Goal: Task Accomplishment & Management: Manage account settings

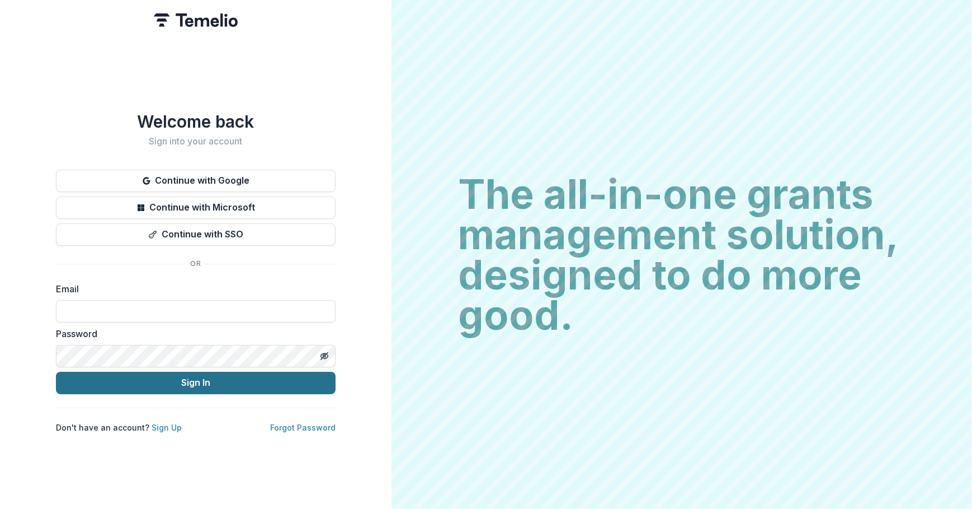
type input "**********"
click at [172, 381] on button "Sign In" at bounding box center [196, 382] width 280 height 22
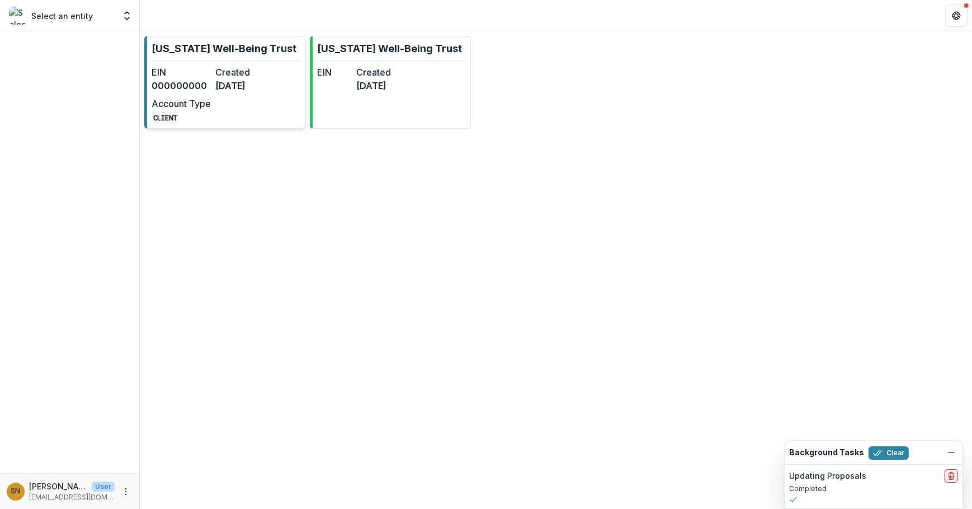
click at [263, 125] on link "[US_STATE] Well-Being Trust EIN 000000000 Created [DATE] Account Type CLIENT" at bounding box center [224, 82] width 161 height 93
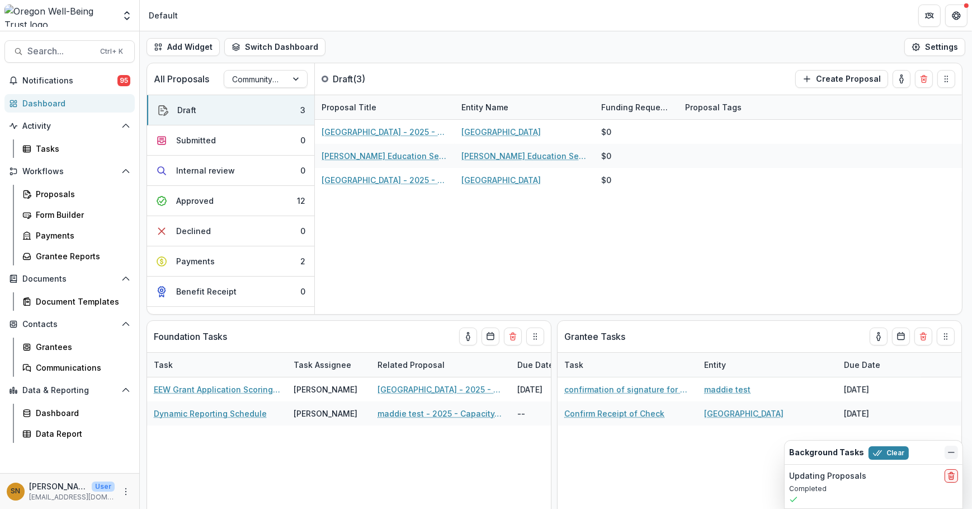
click at [954, 455] on icon "Dismiss" at bounding box center [951, 452] width 9 height 9
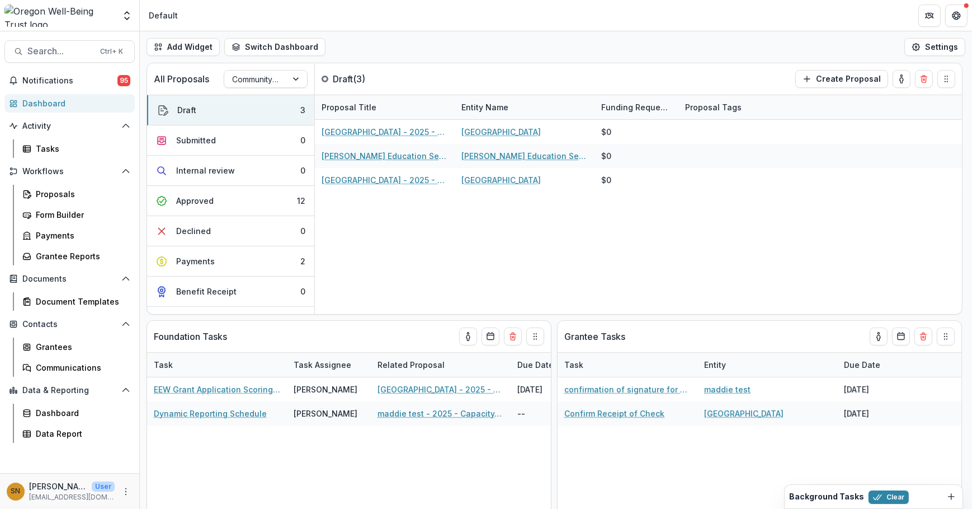
drag, startPoint x: 948, startPoint y: 495, endPoint x: 951, endPoint y: 489, distance: 6.3
click at [948, 493] on icon "Dismiss" at bounding box center [951, 496] width 9 height 9
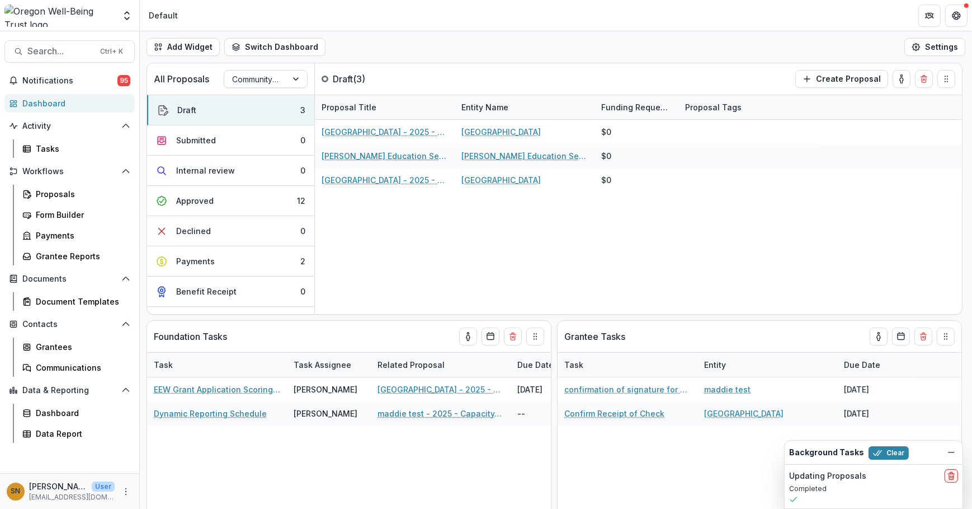
drag, startPoint x: 949, startPoint y: 476, endPoint x: 940, endPoint y: 472, distance: 10.1
click at [950, 476] on icon "delete" at bounding box center [951, 475] width 9 height 9
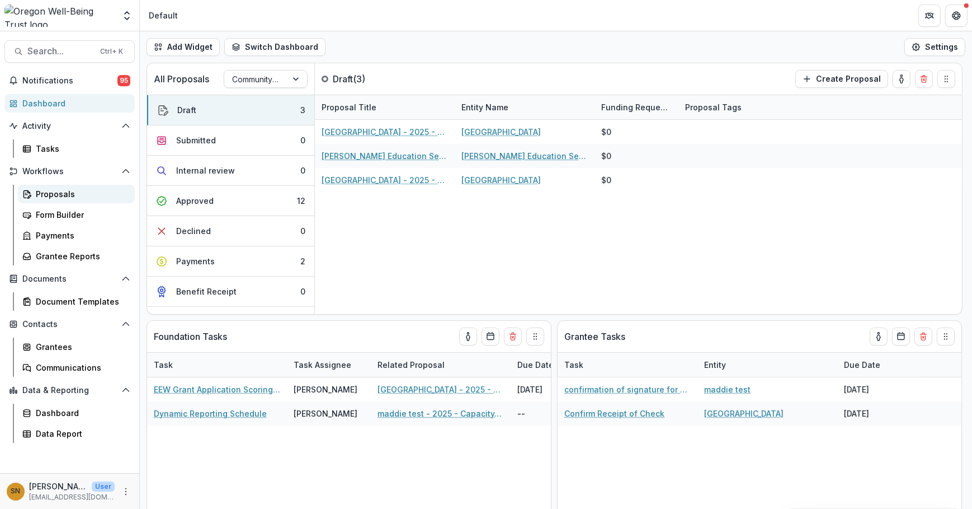
click at [74, 198] on div "Proposals" at bounding box center [81, 194] width 90 height 12
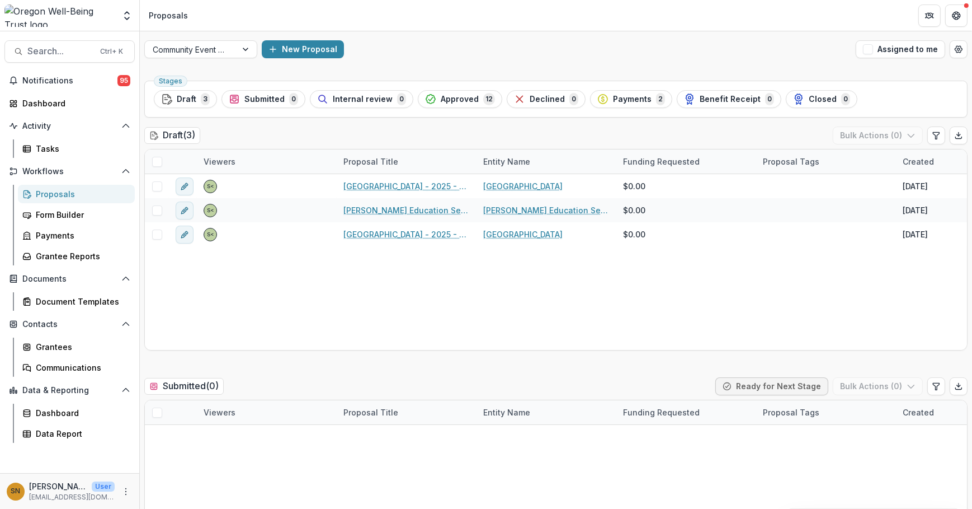
click at [441, 100] on span "Approved" at bounding box center [460, 100] width 38 height 10
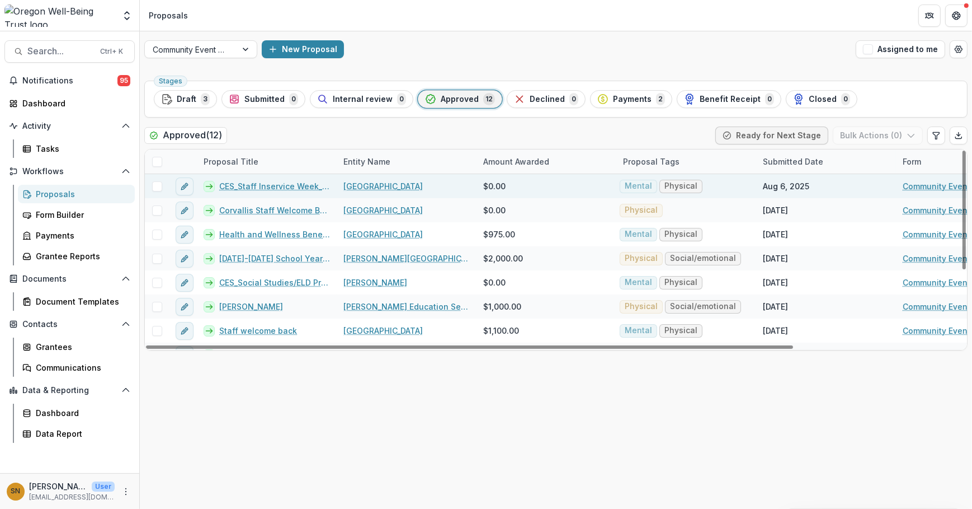
click at [417, 185] on link "[GEOGRAPHIC_DATA]" at bounding box center [382, 186] width 79 height 12
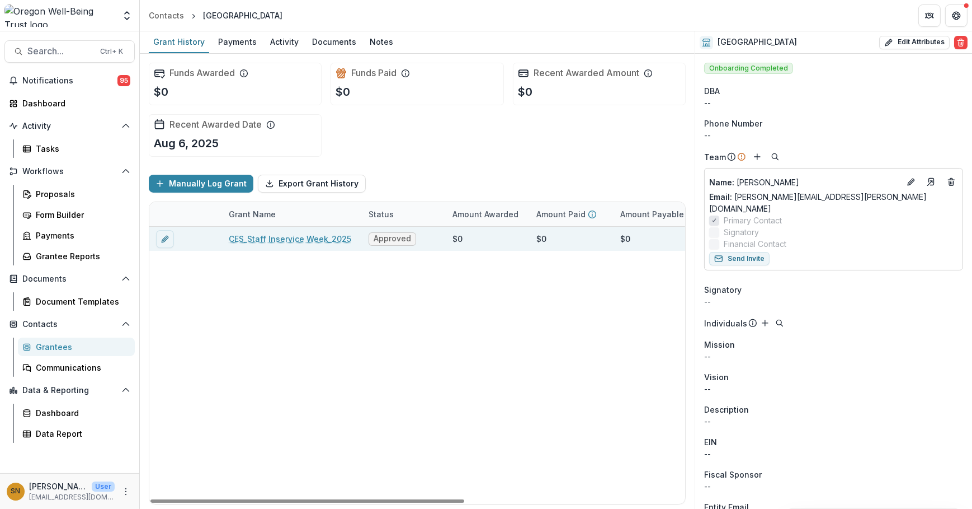
click at [305, 238] on link "CES_Staff Inservice Week_2025" at bounding box center [290, 239] width 123 height 12
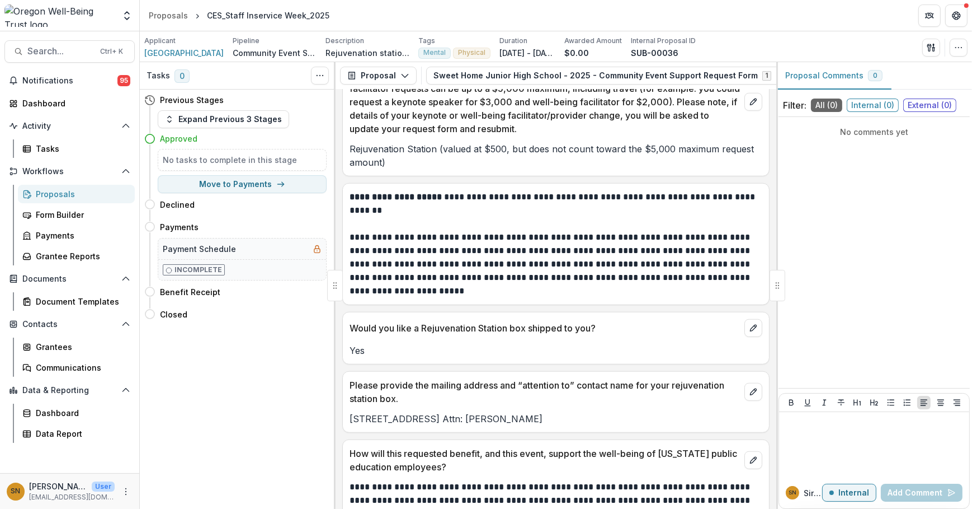
scroll to position [1257, 0]
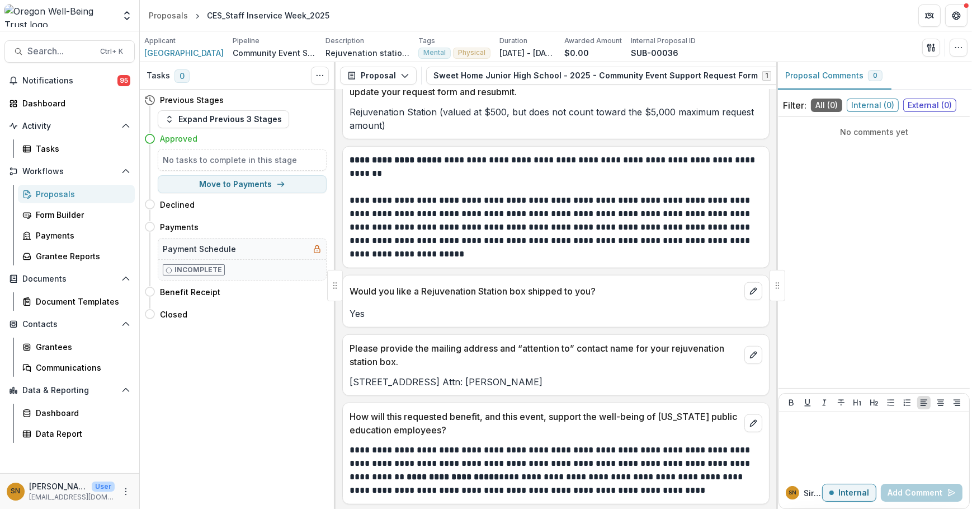
drag, startPoint x: 69, startPoint y: 194, endPoint x: 126, endPoint y: 189, distance: 57.8
click at [69, 194] on div "Proposals" at bounding box center [81, 194] width 90 height 12
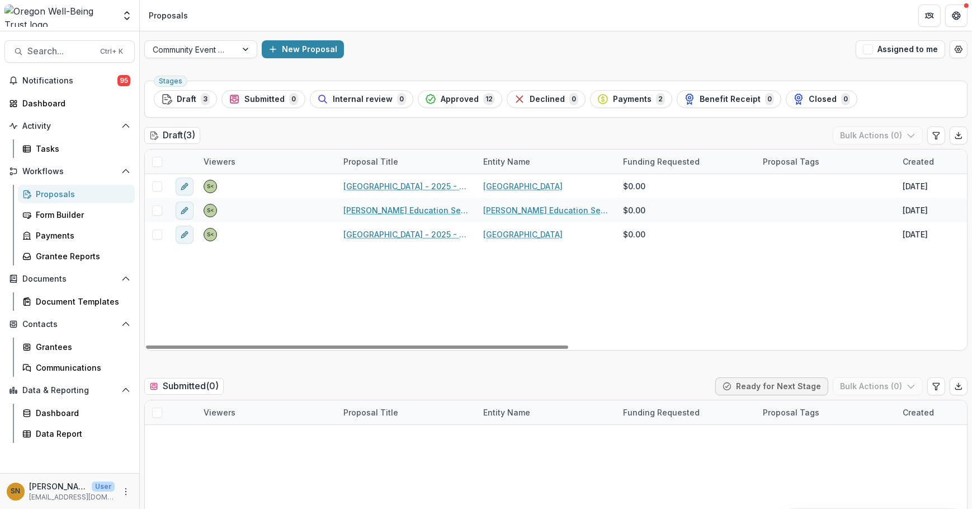
click at [457, 97] on span "Approved" at bounding box center [460, 100] width 38 height 10
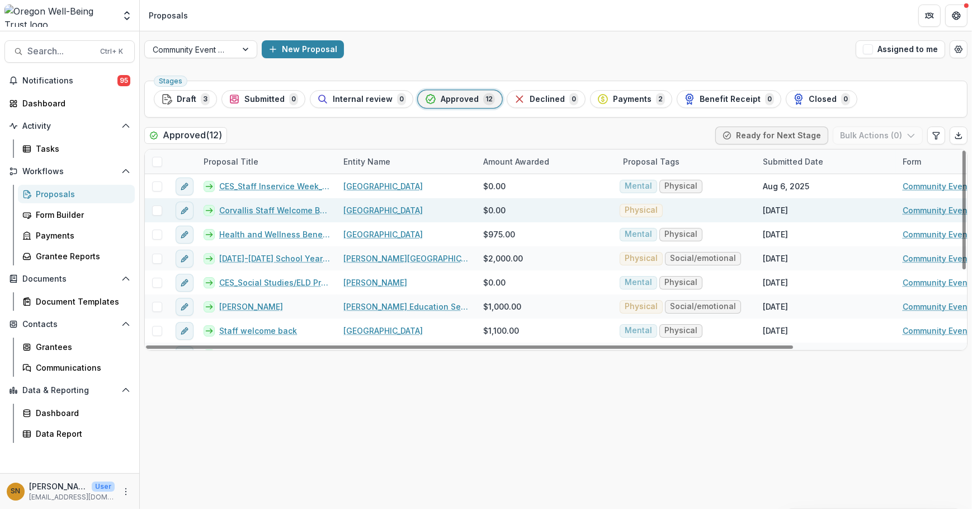
click at [312, 204] on link "Corvallis Staff Welcome Back Rally" at bounding box center [274, 210] width 111 height 12
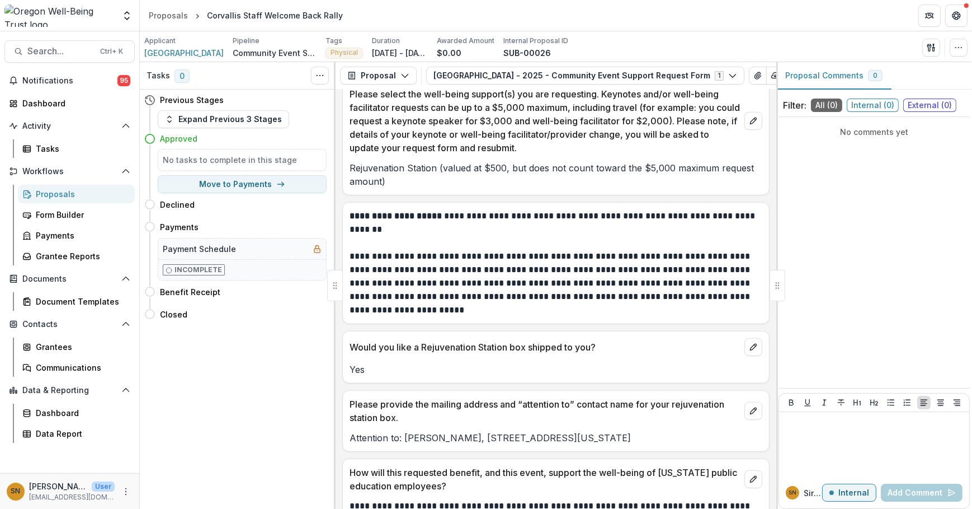
scroll to position [1270, 0]
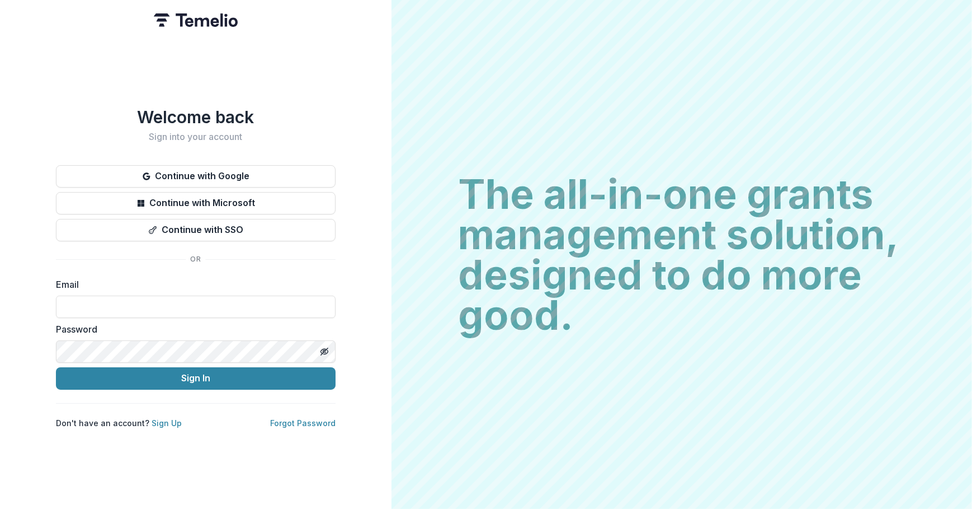
type input "**********"
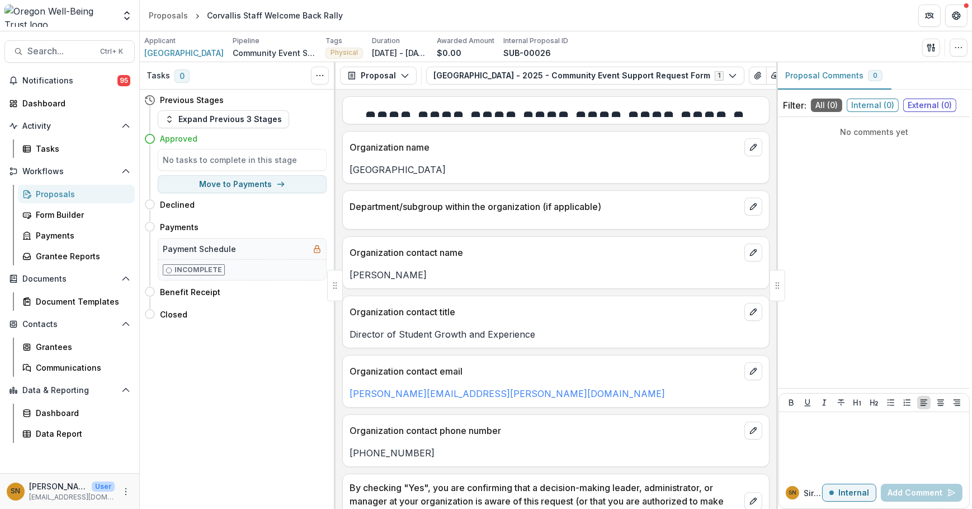
click at [50, 190] on div "Proposals" at bounding box center [81, 194] width 90 height 12
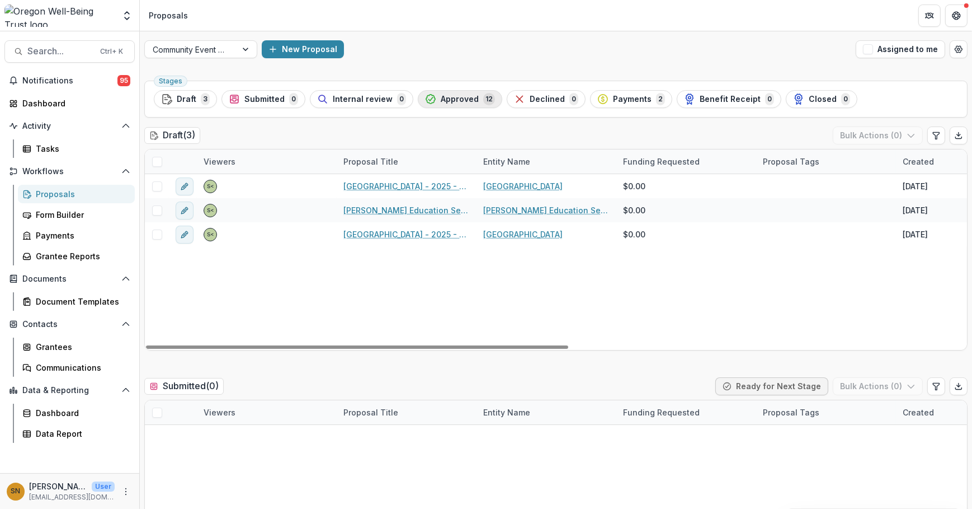
click at [458, 103] on span "Approved" at bounding box center [460, 100] width 38 height 10
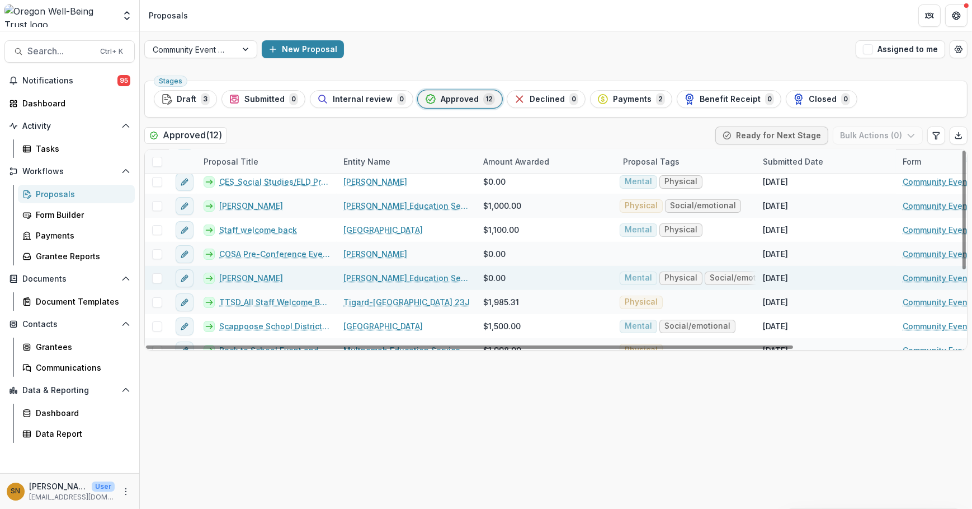
scroll to position [101, 0]
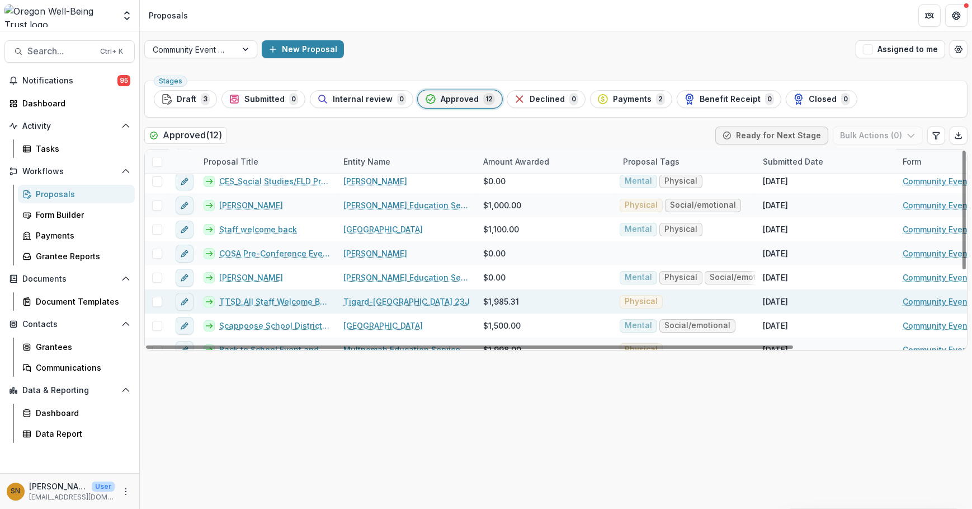
click at [289, 303] on link "TTSD_All Staff Welcome Back_2025" at bounding box center [274, 301] width 111 height 12
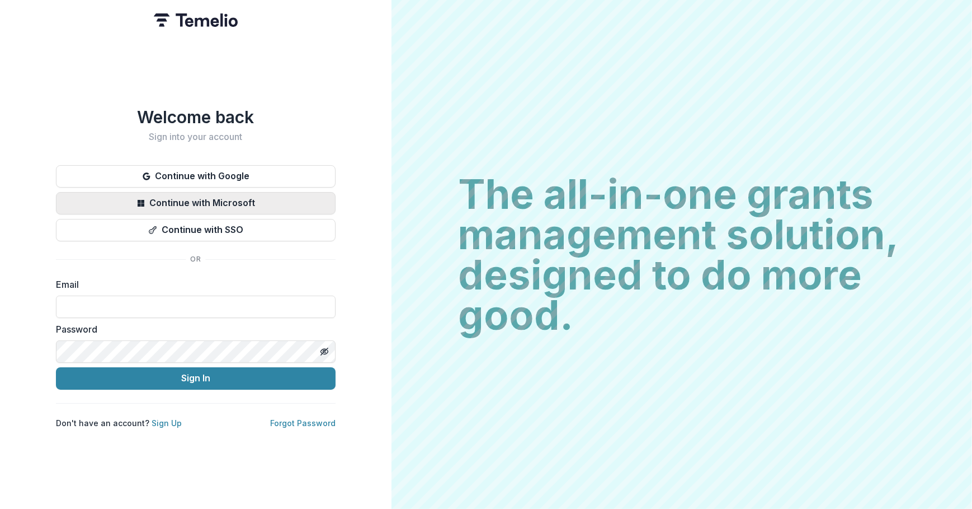
type input "**********"
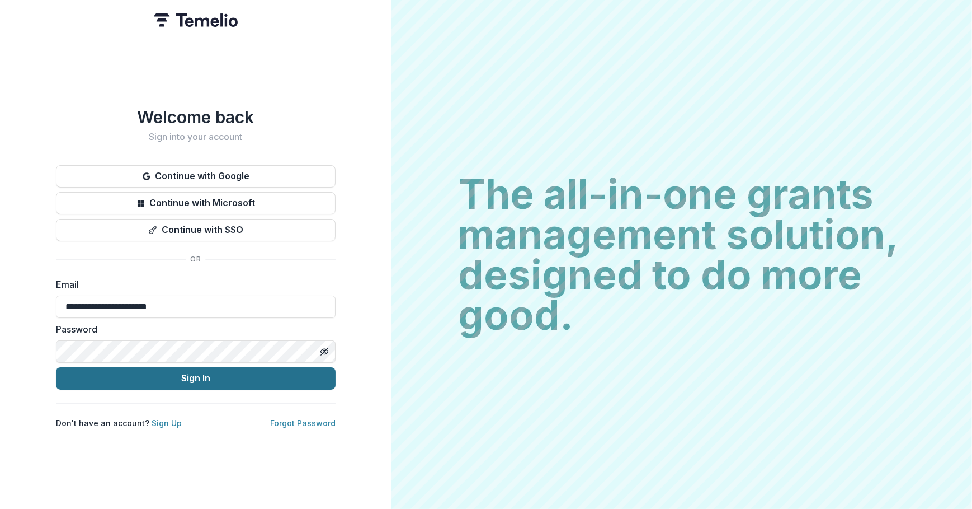
click at [227, 383] on button "Sign In" at bounding box center [196, 378] width 280 height 22
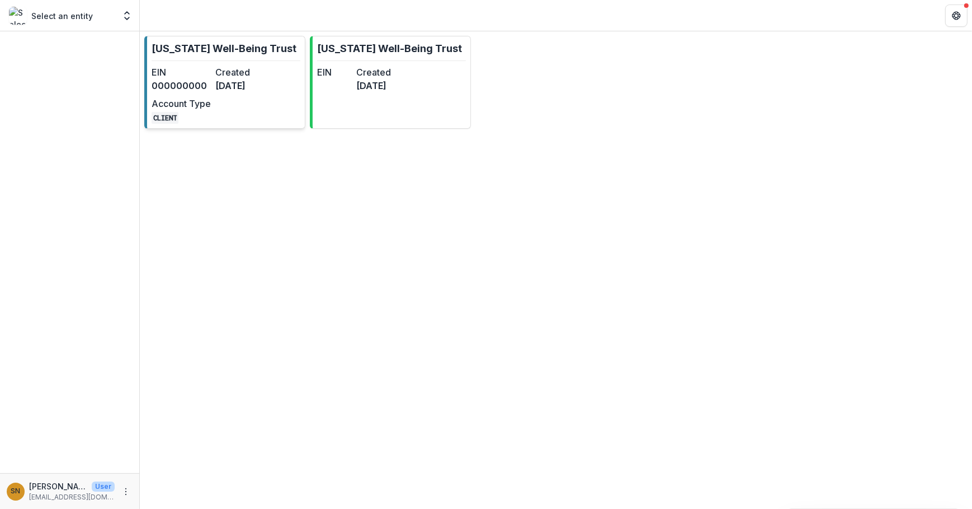
click at [258, 65] on dt "Created" at bounding box center [244, 71] width 59 height 13
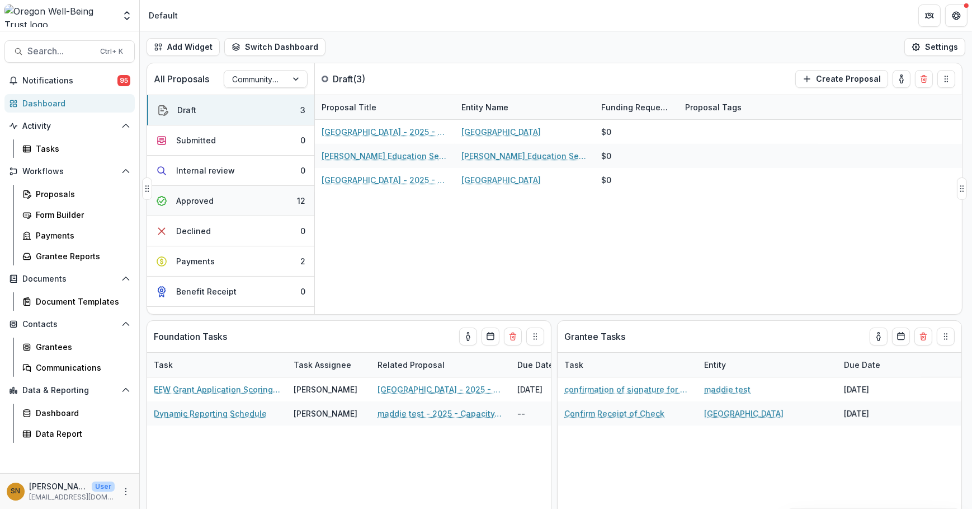
click at [209, 199] on div "Approved" at bounding box center [194, 201] width 37 height 12
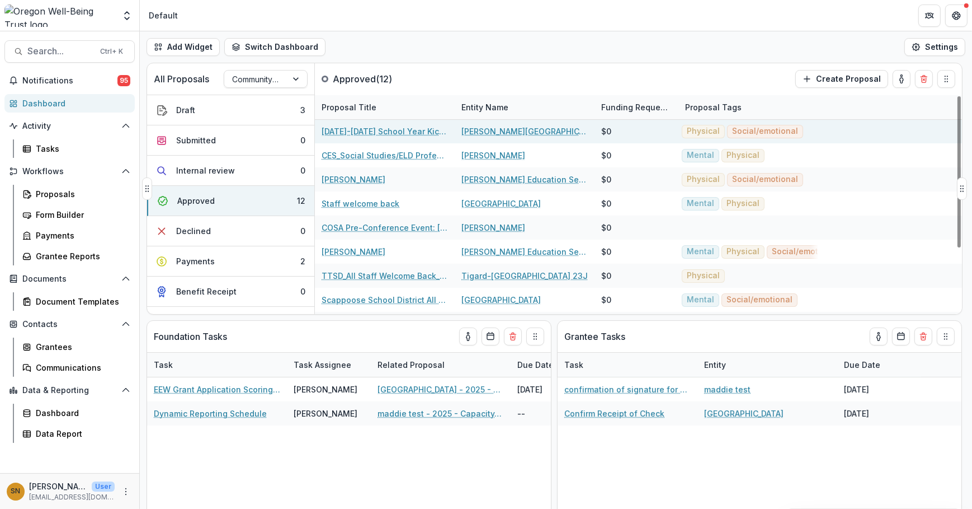
scroll to position [95, 0]
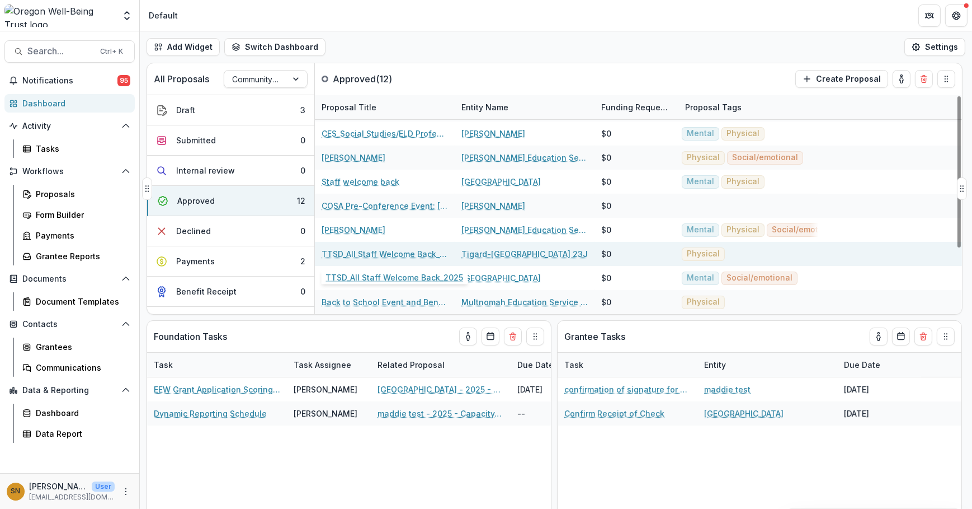
click at [388, 252] on link "TTSD_All Staff Welcome Back_2025" at bounding box center [385, 254] width 126 height 12
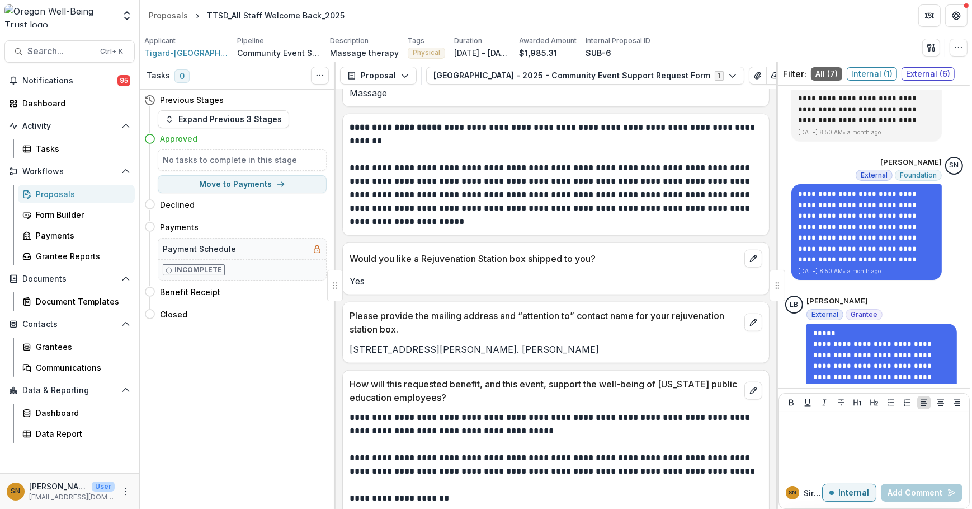
scroll to position [386, 0]
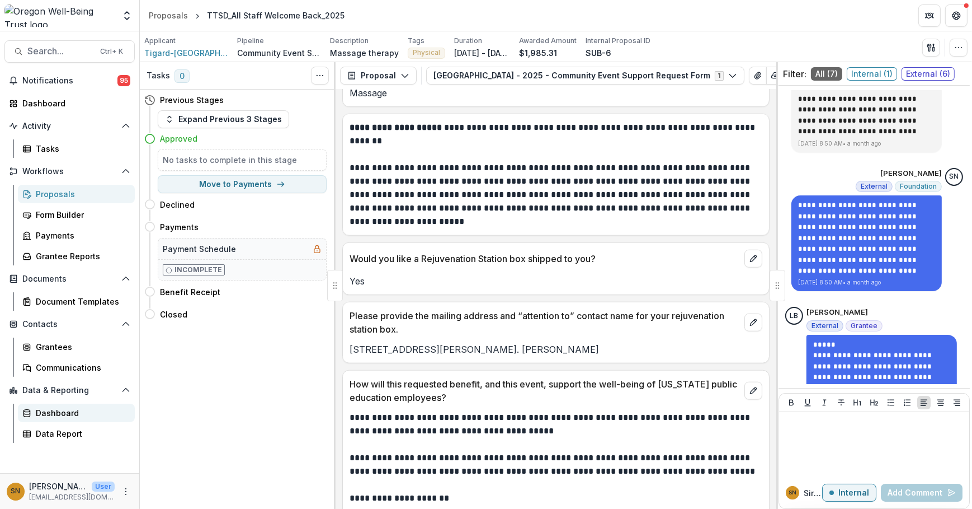
drag, startPoint x: 107, startPoint y: 408, endPoint x: 118, endPoint y: 417, distance: 13.5
click at [107, 408] on div "Dashboard" at bounding box center [81, 413] width 90 height 12
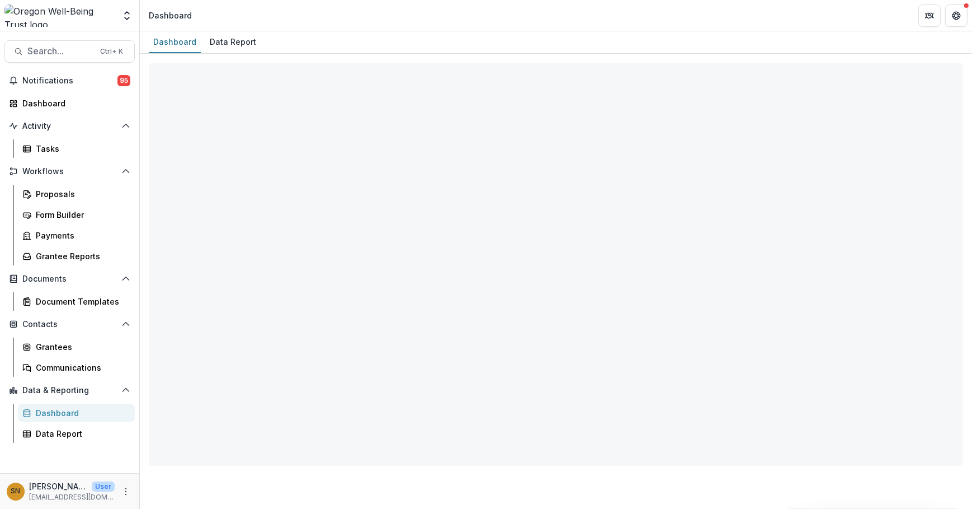
select select "**********"
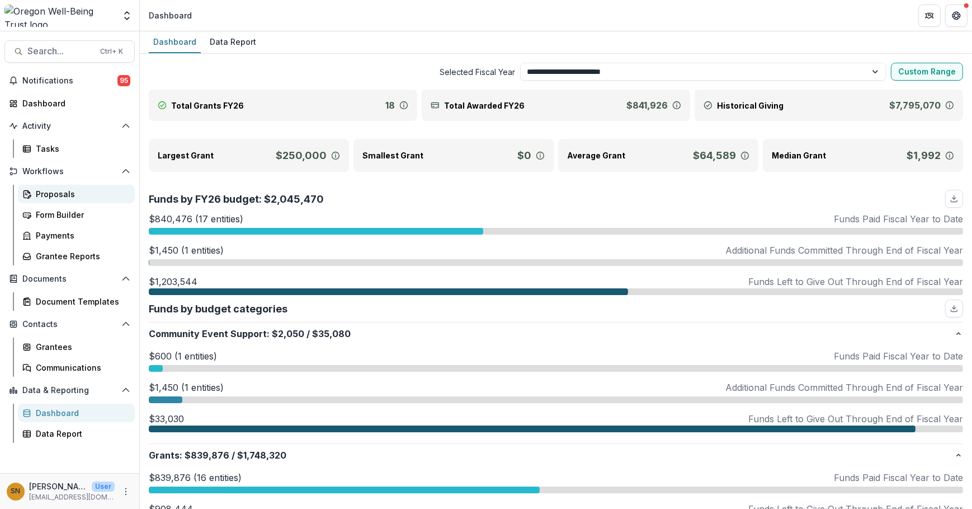
drag, startPoint x: 73, startPoint y: 196, endPoint x: 83, endPoint y: 196, distance: 10.6
click at [74, 196] on div "Proposals" at bounding box center [81, 194] width 90 height 12
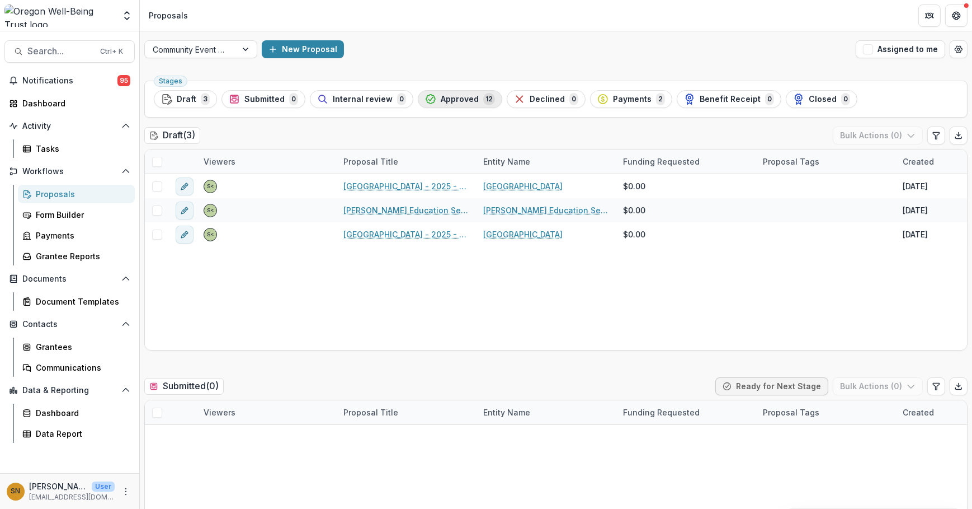
click at [451, 103] on span "Approved" at bounding box center [460, 100] width 38 height 10
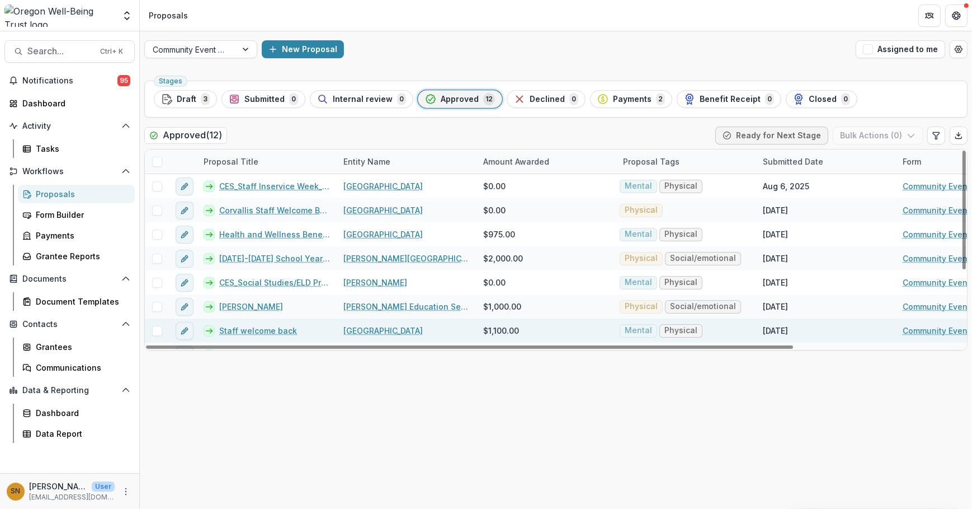
scroll to position [120, 0]
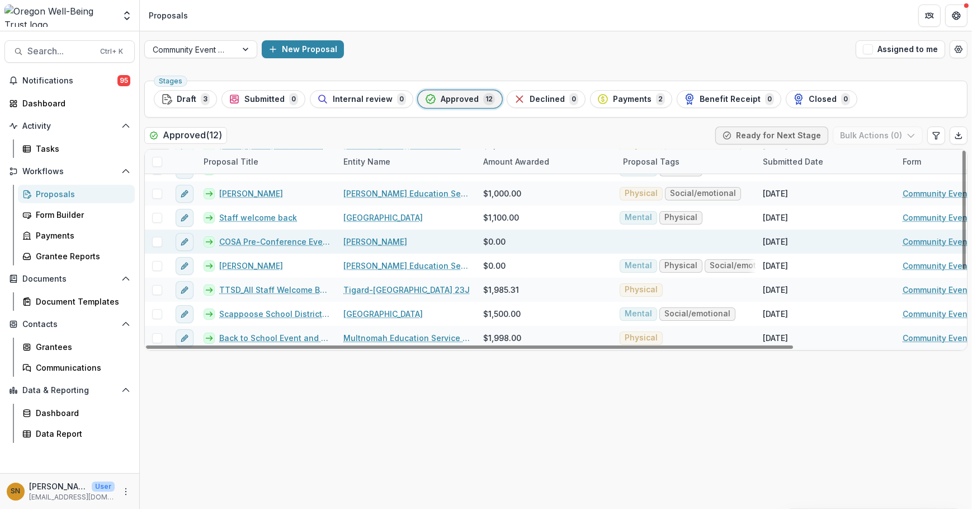
click at [159, 237] on span at bounding box center [157, 242] width 10 height 10
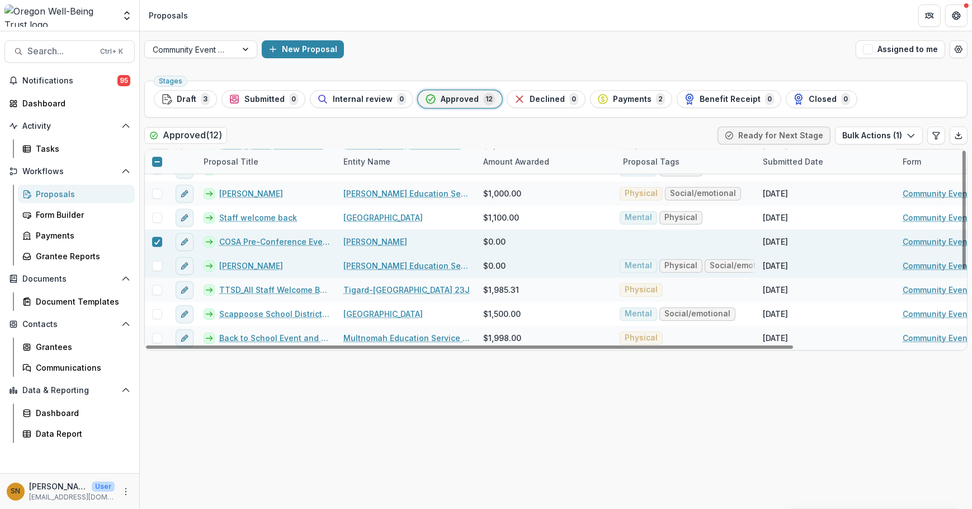
click at [157, 261] on span at bounding box center [157, 266] width 10 height 10
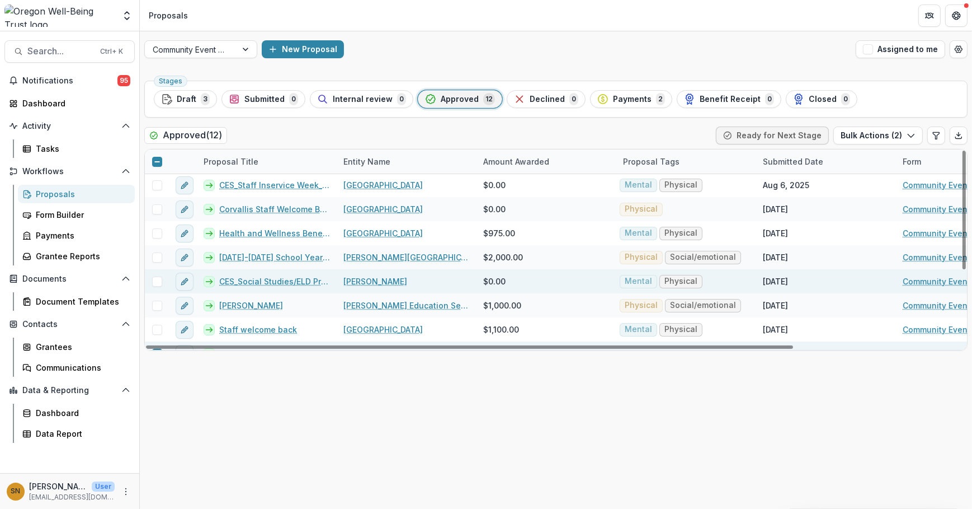
scroll to position [0, 0]
drag, startPoint x: 156, startPoint y: 281, endPoint x: 163, endPoint y: 287, distance: 9.2
click at [157, 283] on span at bounding box center [157, 282] width 10 height 10
click at [894, 135] on button "Bulk Actions ( 3 )" at bounding box center [879, 135] width 90 height 18
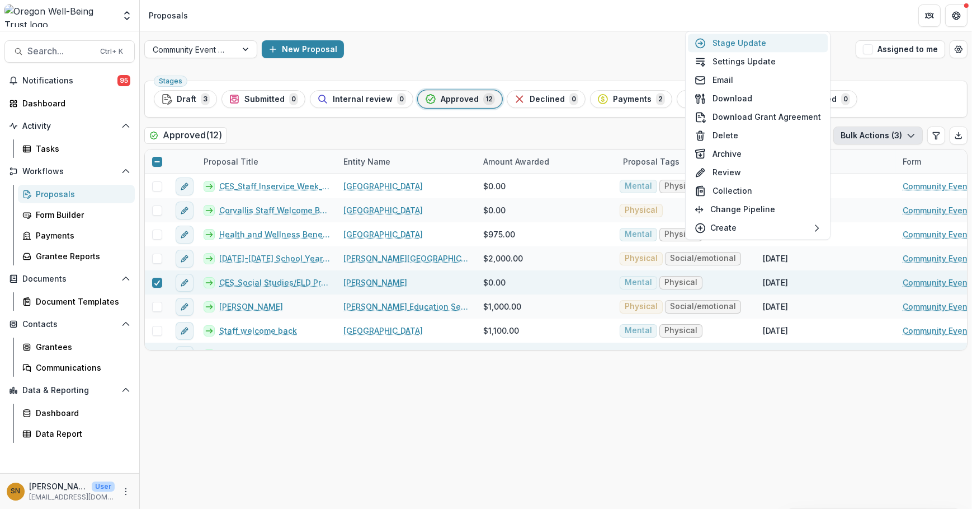
click at [772, 45] on button "Stage Update" at bounding box center [758, 43] width 140 height 18
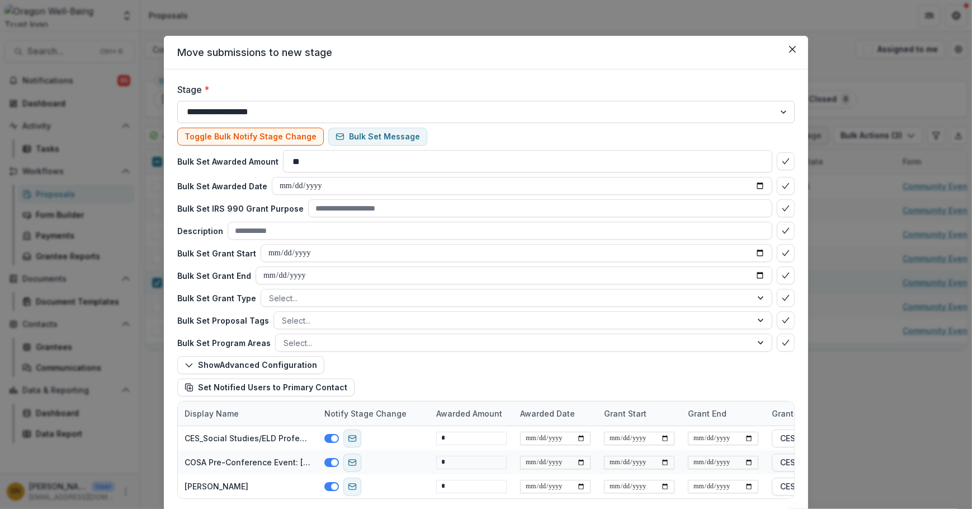
click at [312, 106] on select "**********" at bounding box center [486, 112] width 618 height 22
select select "******"
click at [177, 101] on select "**********" at bounding box center [486, 112] width 618 height 22
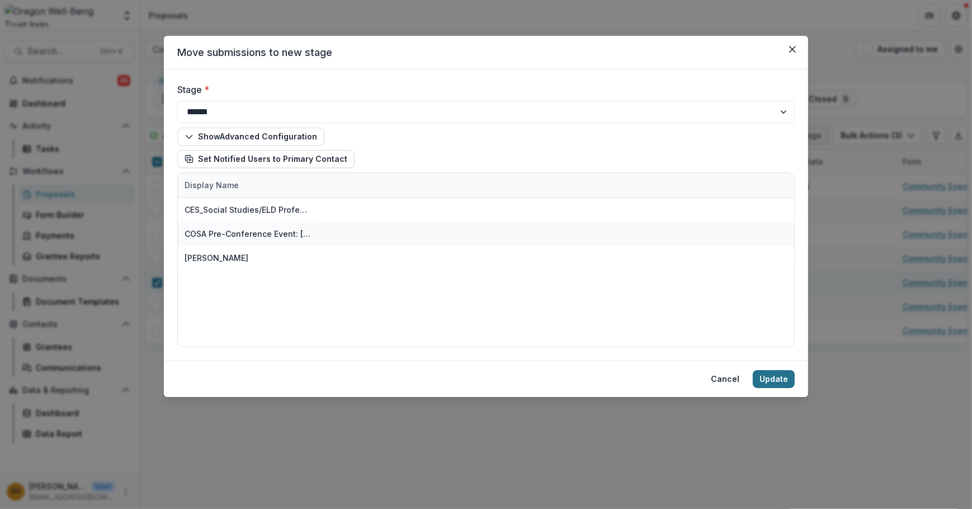
click at [777, 380] on button "Update" at bounding box center [774, 379] width 42 height 18
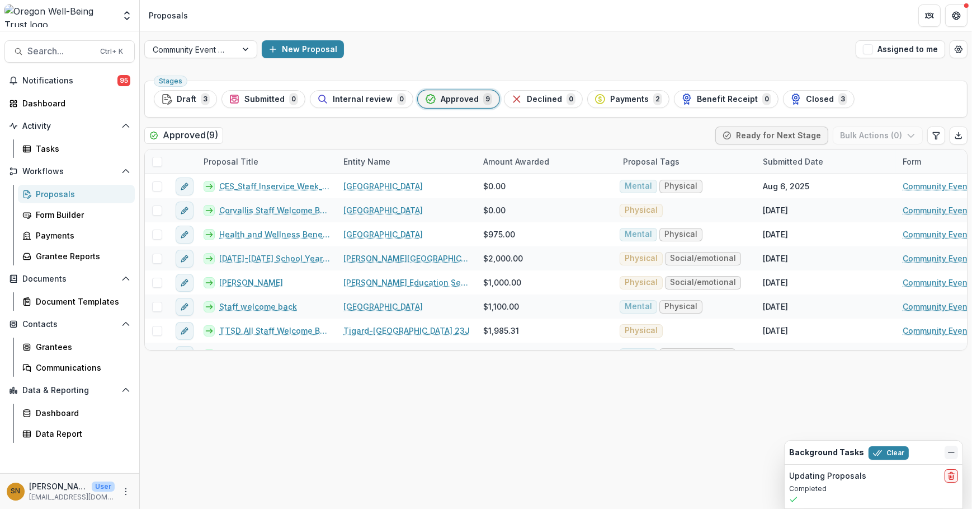
click at [954, 451] on icon "Dismiss" at bounding box center [951, 452] width 9 height 9
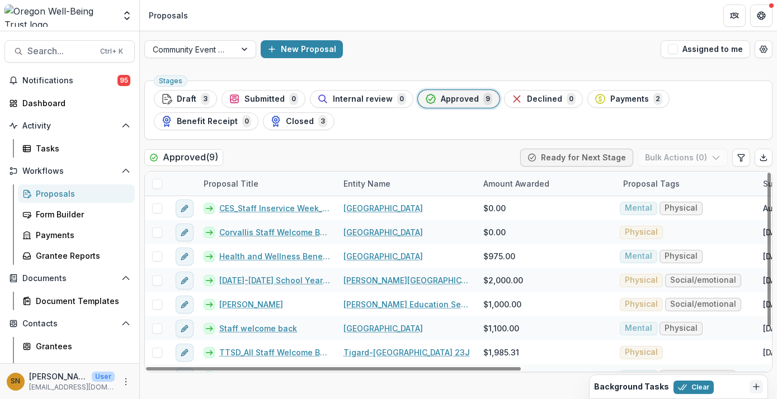
drag, startPoint x: 683, startPoint y: 99, endPoint x: 664, endPoint y: 112, distance: 23.0
click at [251, 115] on div "Benefit Receipt 0" at bounding box center [206, 121] width 90 height 12
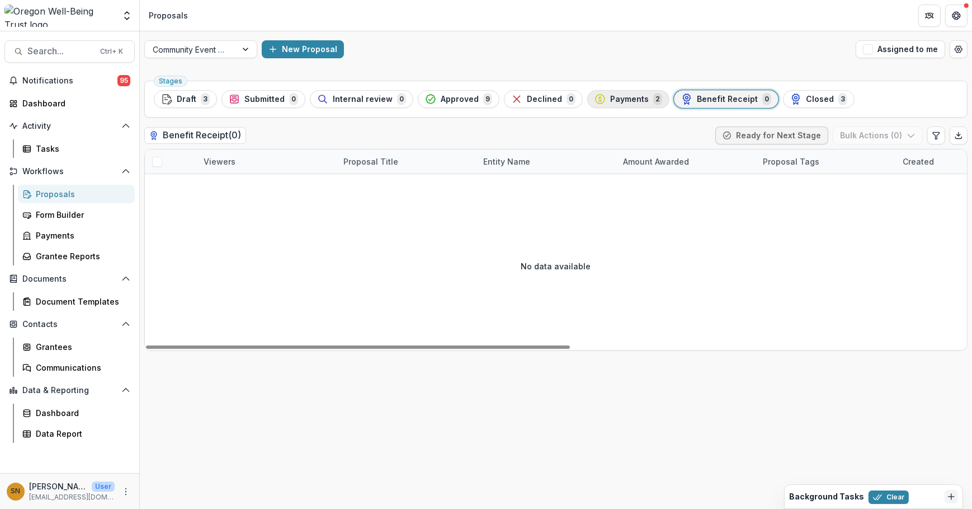
click at [614, 106] on button "Payments 2" at bounding box center [628, 99] width 82 height 18
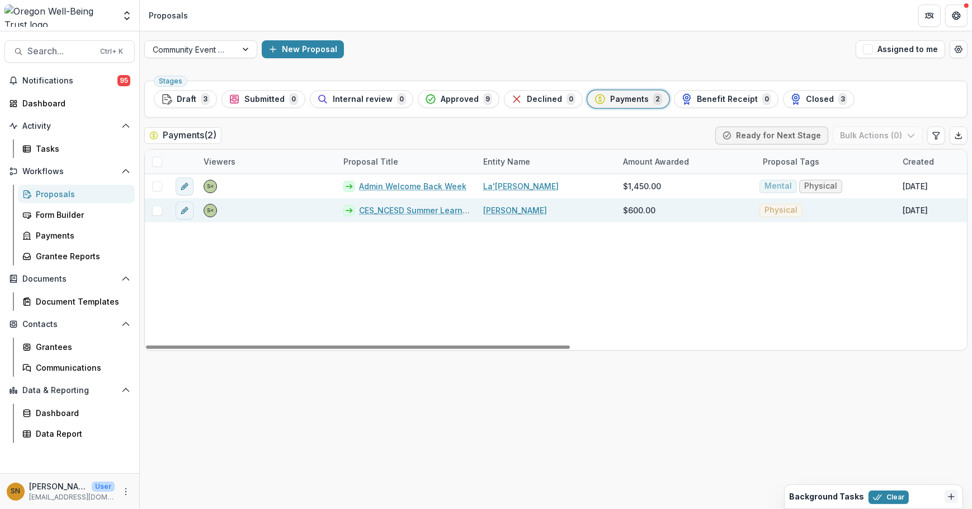
click at [436, 208] on link "CES_NCESD Summer Learning Institute_2025" at bounding box center [414, 210] width 111 height 12
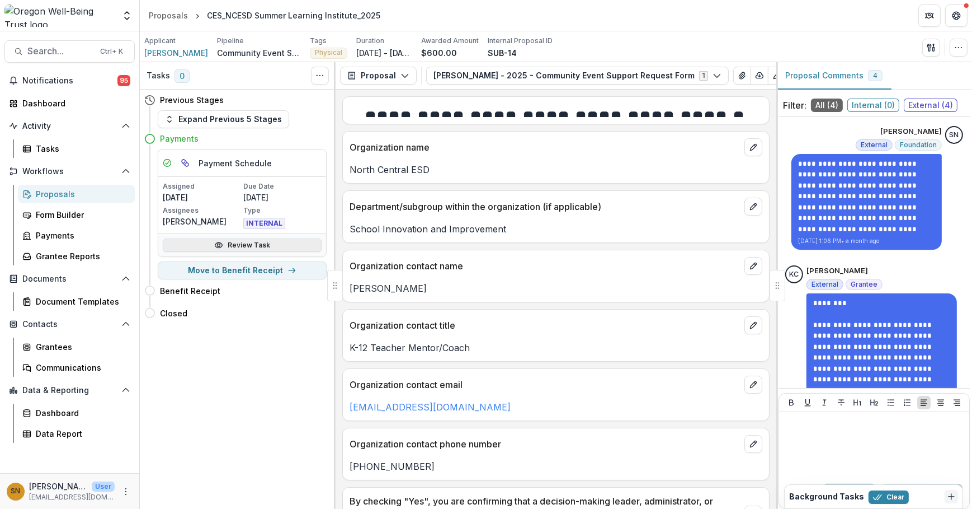
click at [247, 244] on link "Review Task" at bounding box center [242, 244] width 159 height 13
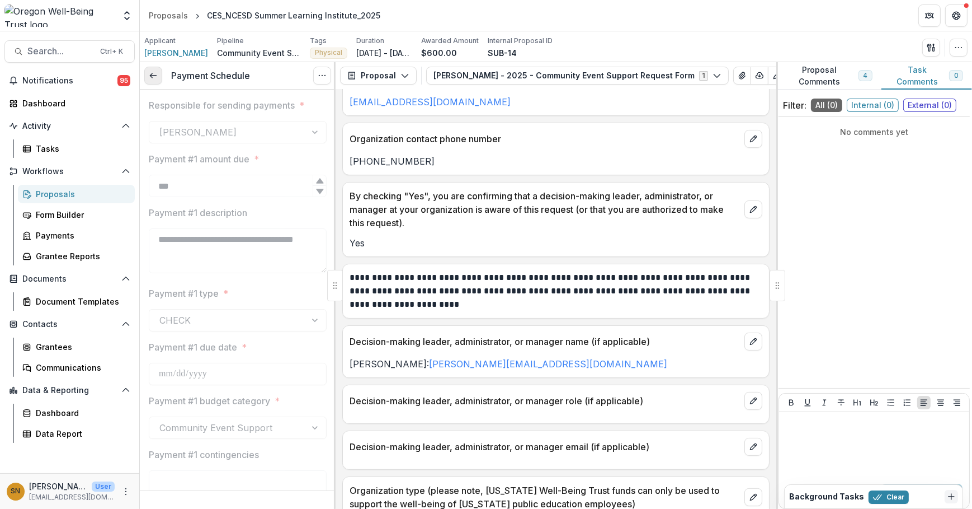
click at [151, 69] on link at bounding box center [153, 76] width 18 height 18
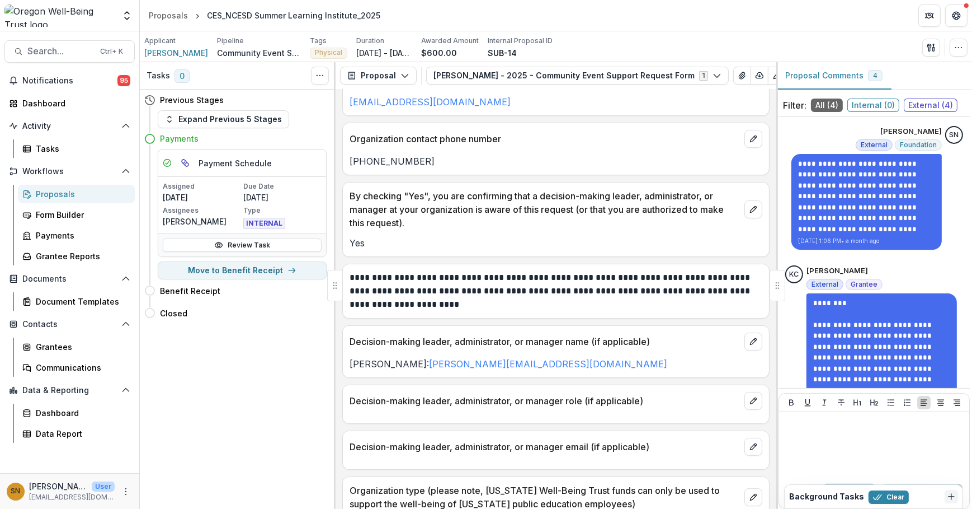
click at [67, 185] on link "Proposals" at bounding box center [76, 194] width 117 height 18
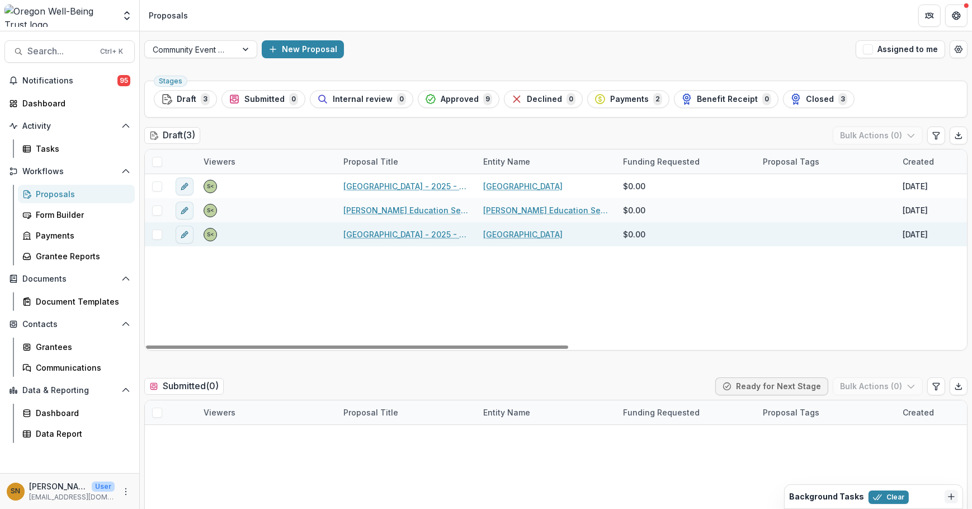
click at [396, 225] on div "[GEOGRAPHIC_DATA] - 2025 - Community Event Support Request Form" at bounding box center [407, 234] width 140 height 24
click at [400, 233] on link "[GEOGRAPHIC_DATA] - 2025 - Community Event Support Request Form" at bounding box center [406, 234] width 126 height 12
